Goal: Task Accomplishment & Management: Use online tool/utility

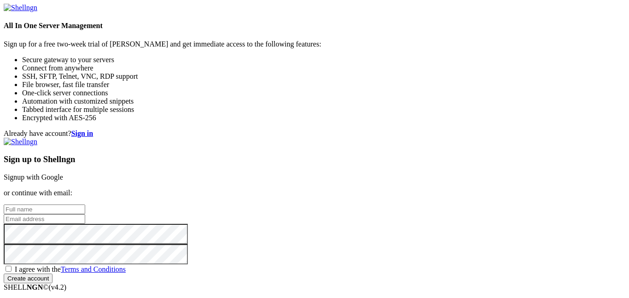
click at [85, 204] on input "text" at bounding box center [45, 209] width 82 height 10
type input "[PERSON_NAME]"
click at [508, 154] on div "Already have account? Sign in Sign up to Shellngn Signup with Google or continu…" at bounding box center [315, 206] width 622 height 154
click at [85, 214] on input "stora" at bounding box center [45, 219] width 82 height 10
type input "[EMAIL_ADDRESS][DOMAIN_NAME]"
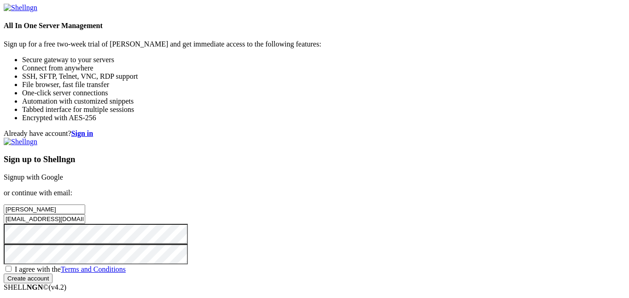
click at [126, 265] on span "I agree with the Terms and Conditions" at bounding box center [70, 269] width 111 height 8
click at [12, 266] on input "I agree with the Terms and Conditions" at bounding box center [9, 269] width 6 height 6
checkbox input "true"
click at [4, 274] on input "Create account" at bounding box center [28, 279] width 49 height 10
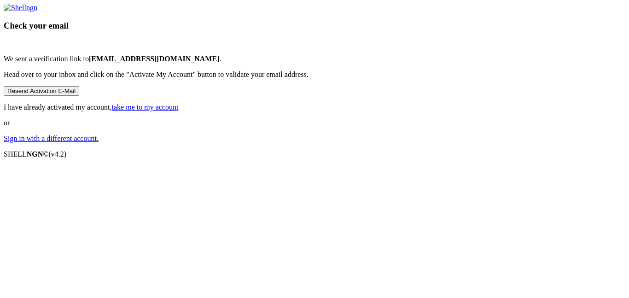
scroll to position [29, 0]
click at [179, 111] on link "take me to my account" at bounding box center [145, 107] width 67 height 8
click at [99, 142] on link "Sign in with a different account." at bounding box center [51, 138] width 95 height 8
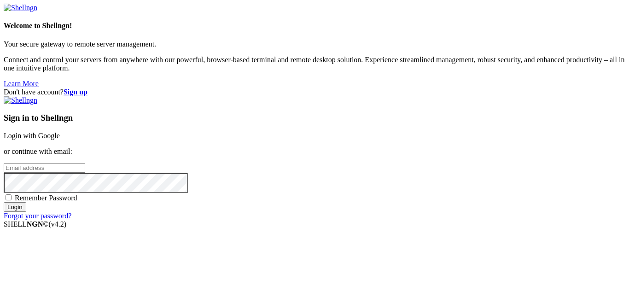
click at [85, 163] on input "email" at bounding box center [45, 168] width 82 height 10
type input "[EMAIL_ADDRESS][DOMAIN_NAME]"
click at [77, 194] on span "Remember Password" at bounding box center [46, 198] width 63 height 8
click at [12, 194] on input "Remember Password" at bounding box center [9, 197] width 6 height 6
checkbox input "true"
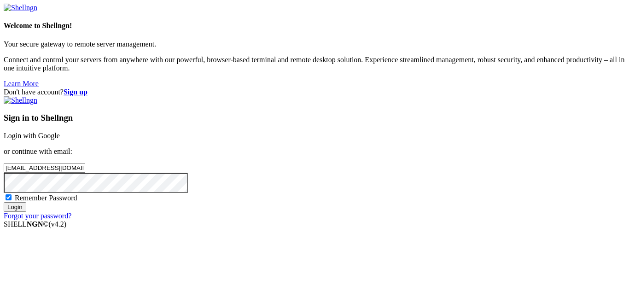
click at [26, 212] on input "Login" at bounding box center [15, 207] width 23 height 10
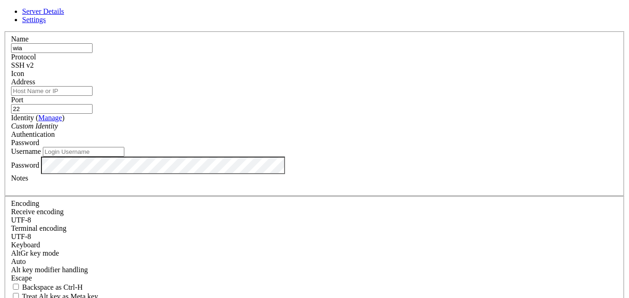
type input "wia"
click at [93, 96] on input "Address" at bounding box center [52, 91] width 82 height 10
type input "x"
type input "segfault"
type input "[DOMAIN_NAME]"
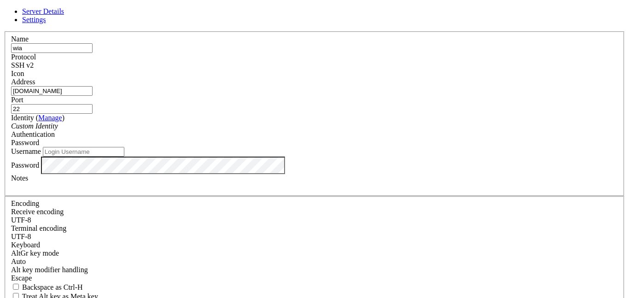
click at [377, 139] on div "Password" at bounding box center [314, 143] width 607 height 8
click at [304, 130] on div "Custom Identity" at bounding box center [314, 126] width 607 height 8
click at [124, 157] on input "Username" at bounding box center [84, 152] width 82 height 10
type input "root"
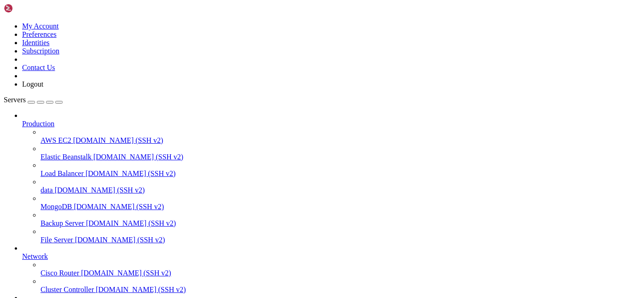
scroll to position [147, 0]
